Goal: Information Seeking & Learning: Learn about a topic

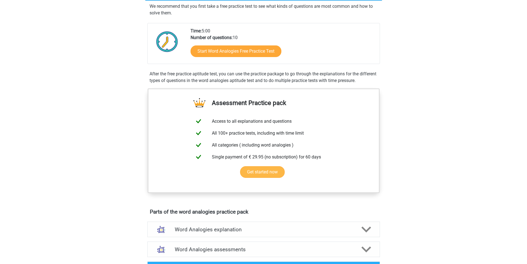
scroll to position [138, 0]
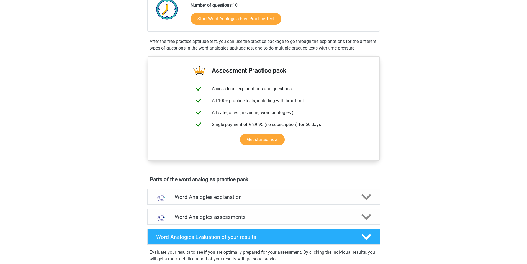
click at [368, 215] on icon at bounding box center [366, 217] width 10 height 10
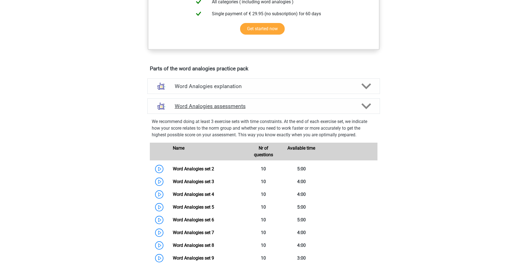
scroll to position [332, 0]
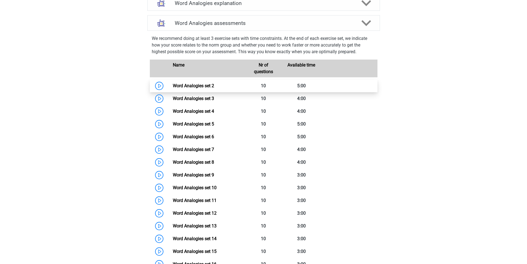
click at [190, 86] on link "Word Analogies set 2" at bounding box center [193, 85] width 41 height 5
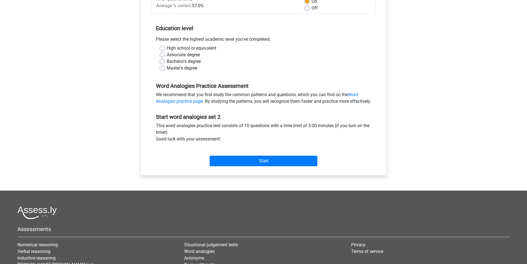
scroll to position [166, 0]
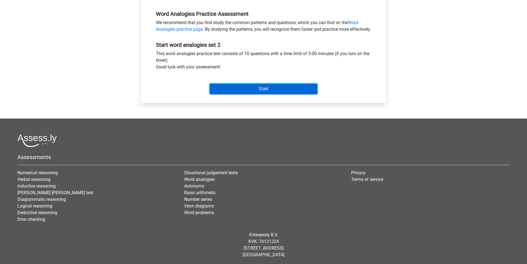
click at [269, 94] on input "Start" at bounding box center [264, 89] width 108 height 11
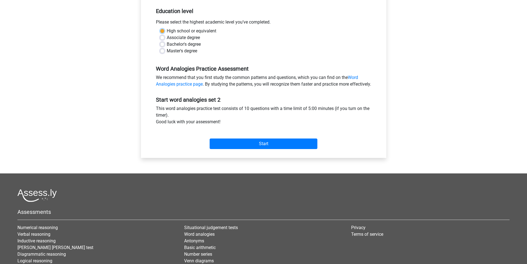
scroll to position [56, 0]
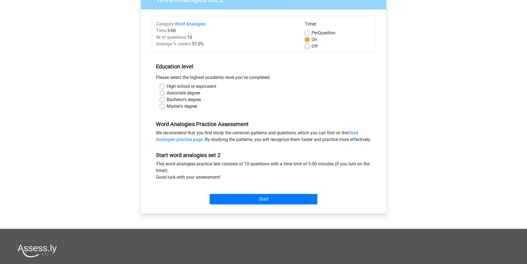
click at [180, 106] on label "Master's degree" at bounding box center [182, 106] width 30 height 7
click at [164, 106] on input "Master's degree" at bounding box center [162, 106] width 4 height 6
radio input "true"
click at [312, 48] on label "Off" at bounding box center [315, 46] width 6 height 7
click at [306, 48] on input "Off" at bounding box center [307, 46] width 4 height 6
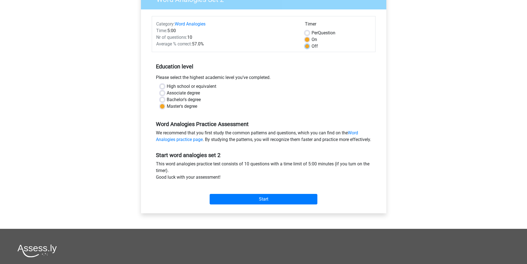
radio input "true"
click at [285, 204] on input "Start" at bounding box center [264, 199] width 108 height 11
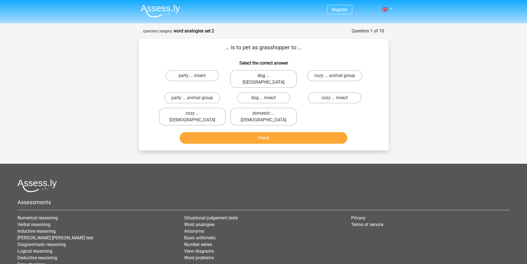
click at [265, 75] on label "dog ... [GEOGRAPHIC_DATA]" at bounding box center [263, 79] width 67 height 18
click at [265, 76] on input "dog ... scourge" at bounding box center [265, 78] width 4 height 4
radio input "true"
click at [269, 132] on button "Check" at bounding box center [264, 138] width 168 height 12
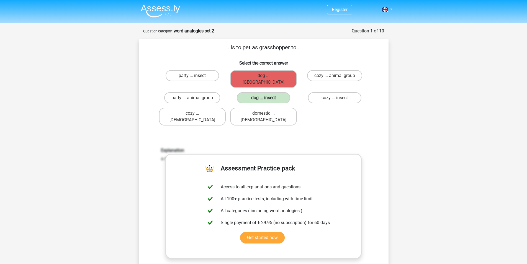
click at [264, 92] on label "dog ... insect" at bounding box center [263, 97] width 53 height 11
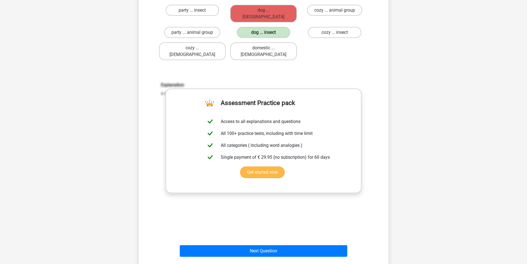
scroll to position [138, 0]
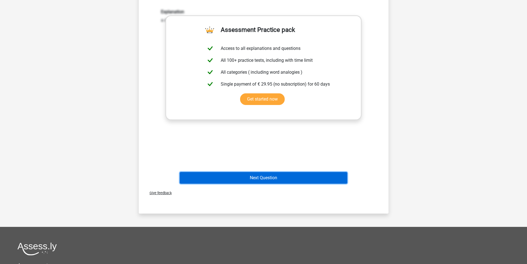
click at [289, 172] on button "Next Question" at bounding box center [264, 178] width 168 height 12
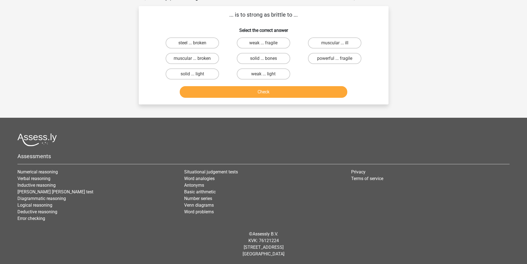
scroll to position [28, 0]
